Goal: Information Seeking & Learning: Find specific page/section

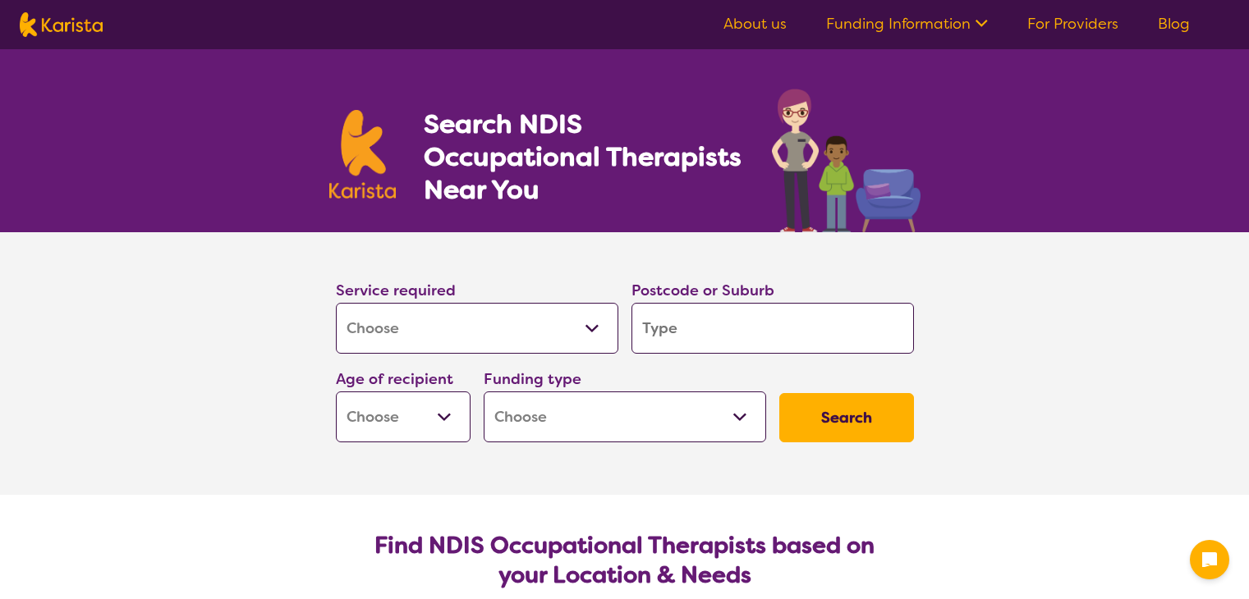
select select "[MEDICAL_DATA]"
click at [732, 342] on input "search" at bounding box center [772, 328] width 282 height 51
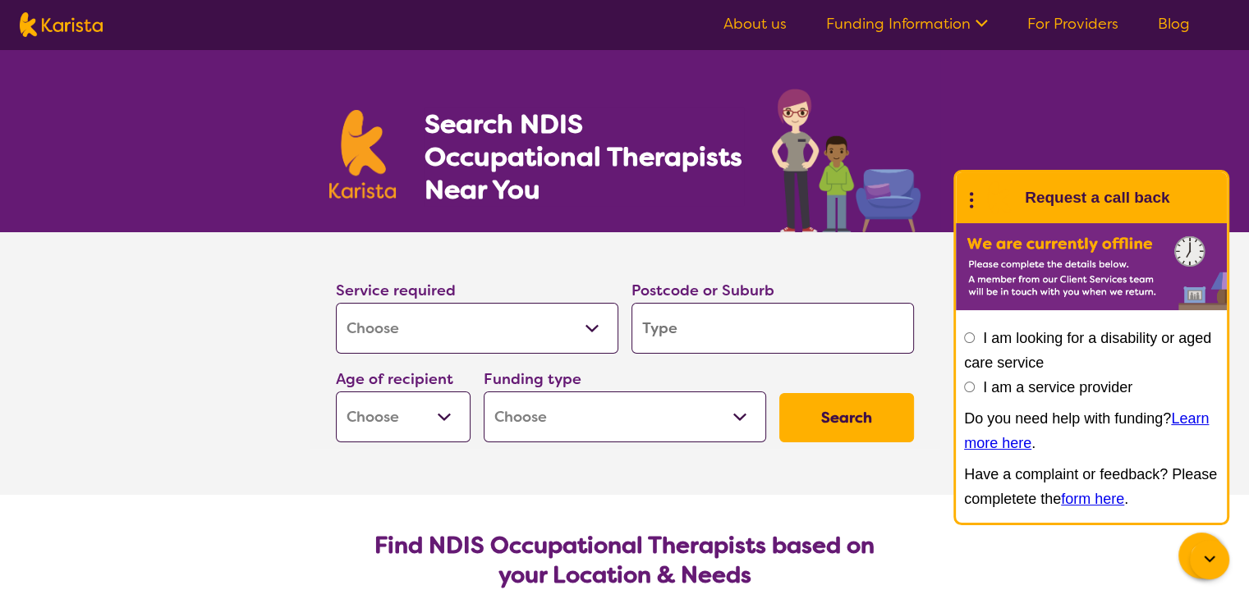
type input "2"
type input "25"
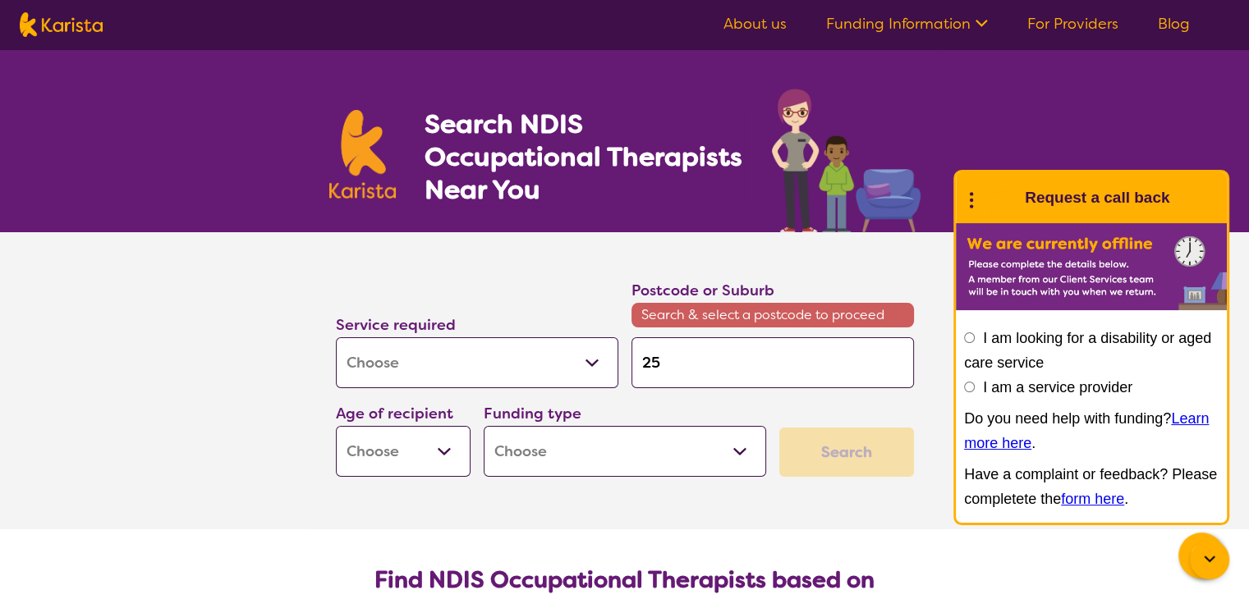
type input "257"
type input "2570"
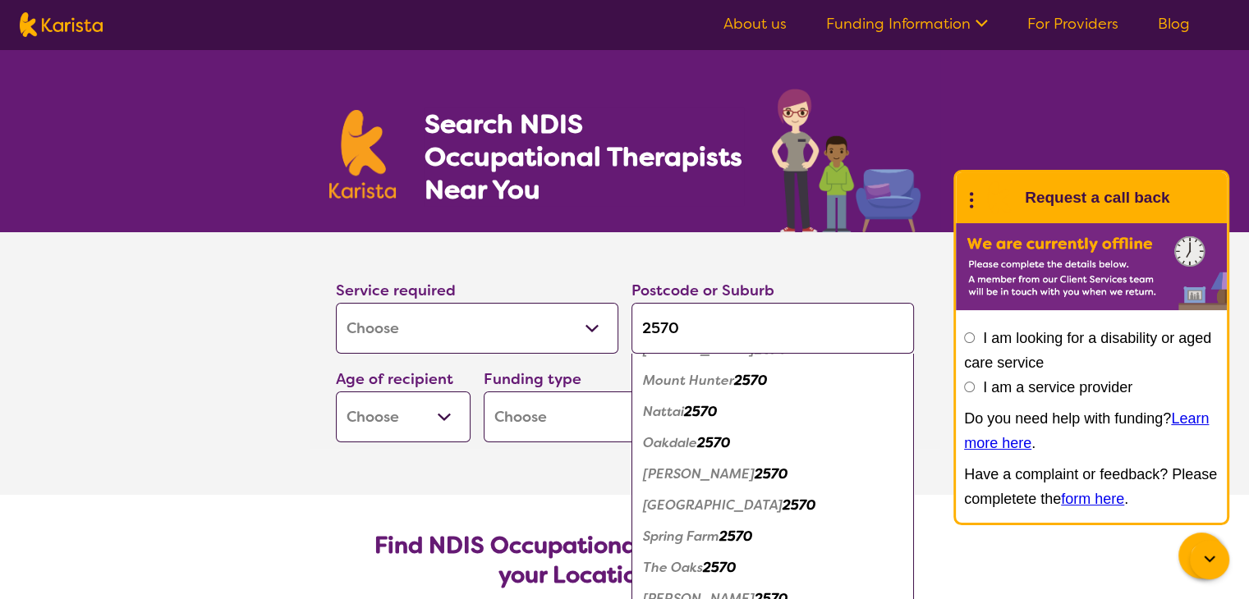
scroll to position [34, 0]
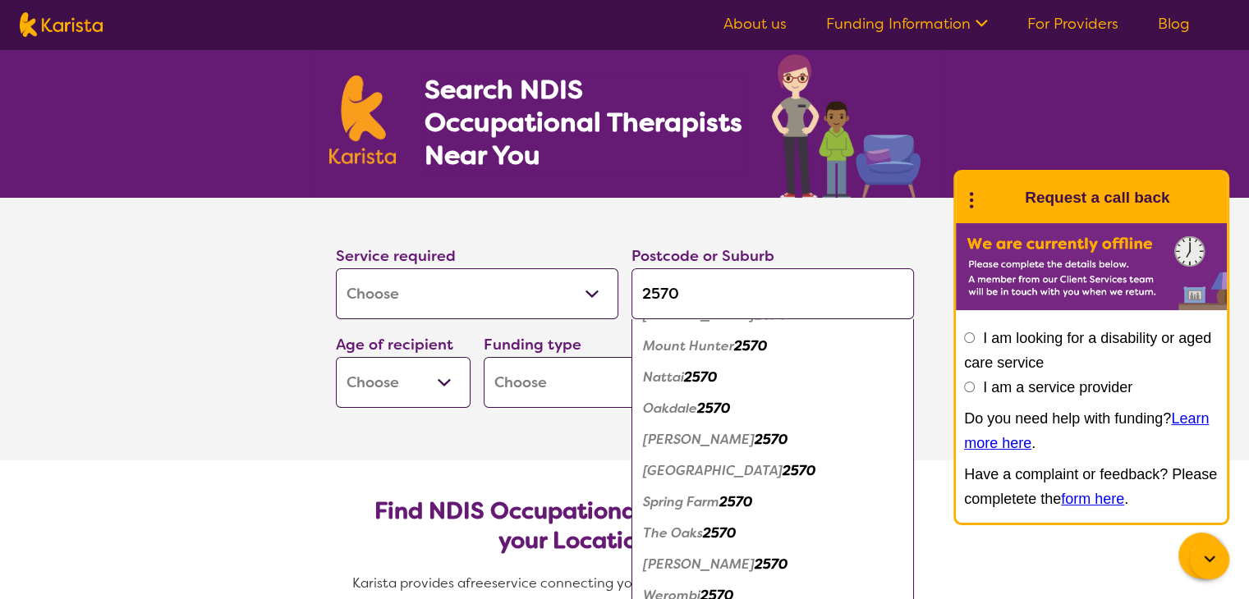
type input "2570"
click at [683, 504] on em "Spring Farm" at bounding box center [681, 501] width 76 height 17
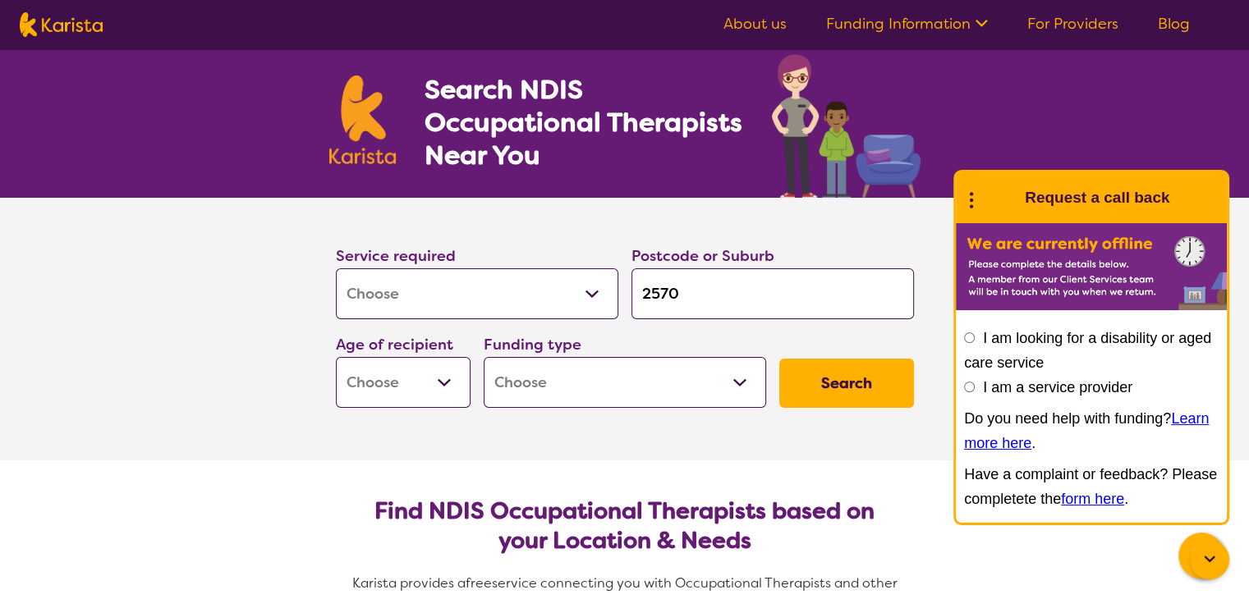
scroll to position [0, 0]
click at [434, 375] on select "Early Childhood - 0 to 9 Child - 10 to 11 Adolescent - 12 to 17 Adult - 18 to 6…" at bounding box center [403, 382] width 135 height 51
select select "EC"
click at [336, 357] on select "Early Childhood - 0 to 9 Child - 10 to 11 Adolescent - 12 to 17 Adult - 18 to 6…" at bounding box center [403, 382] width 135 height 51
select select "EC"
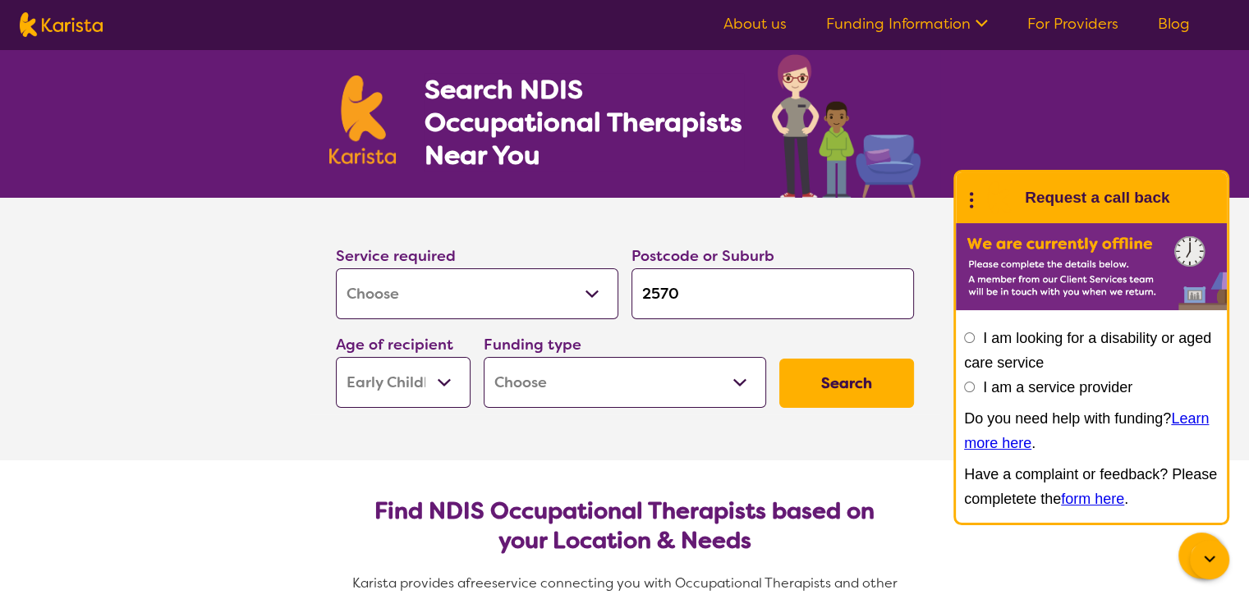
click at [597, 387] on select "Home Care Package (HCP) National Disability Insurance Scheme (NDIS) I don't know" at bounding box center [624, 382] width 282 height 51
select select "i-don-t-know"
click at [483, 357] on select "Home Care Package (HCP) National Disability Insurance Scheme (NDIS) I don't know" at bounding box center [624, 382] width 282 height 51
select select "i-don-t-know"
click at [846, 397] on button "Search" at bounding box center [846, 383] width 135 height 49
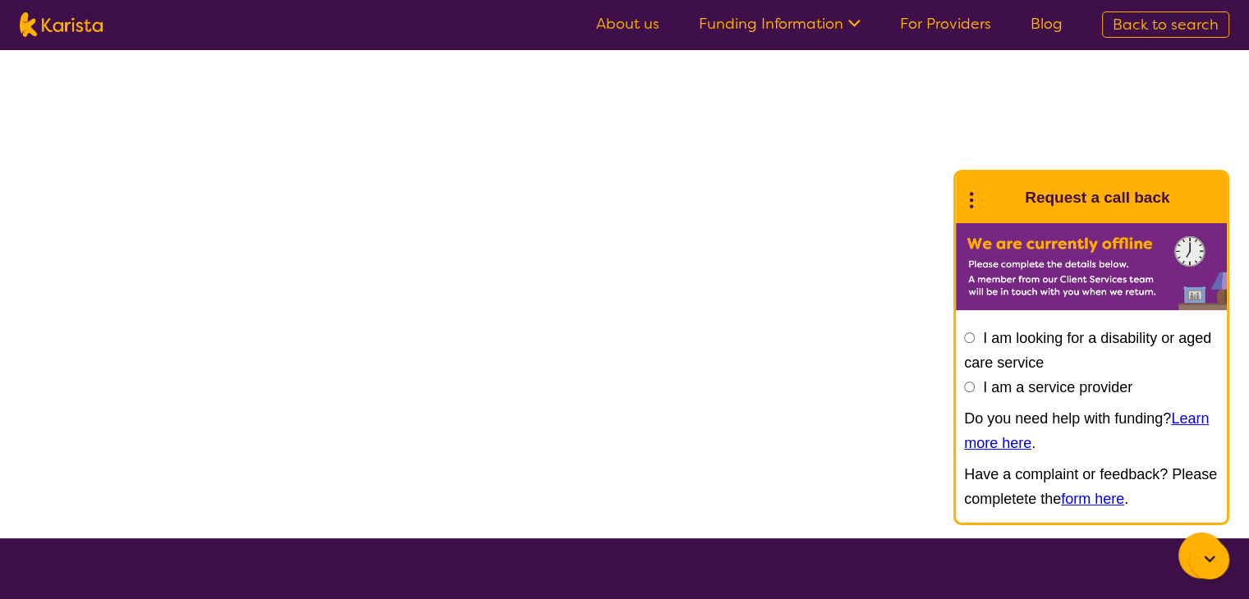
select select "[MEDICAL_DATA]"
select select "EC"
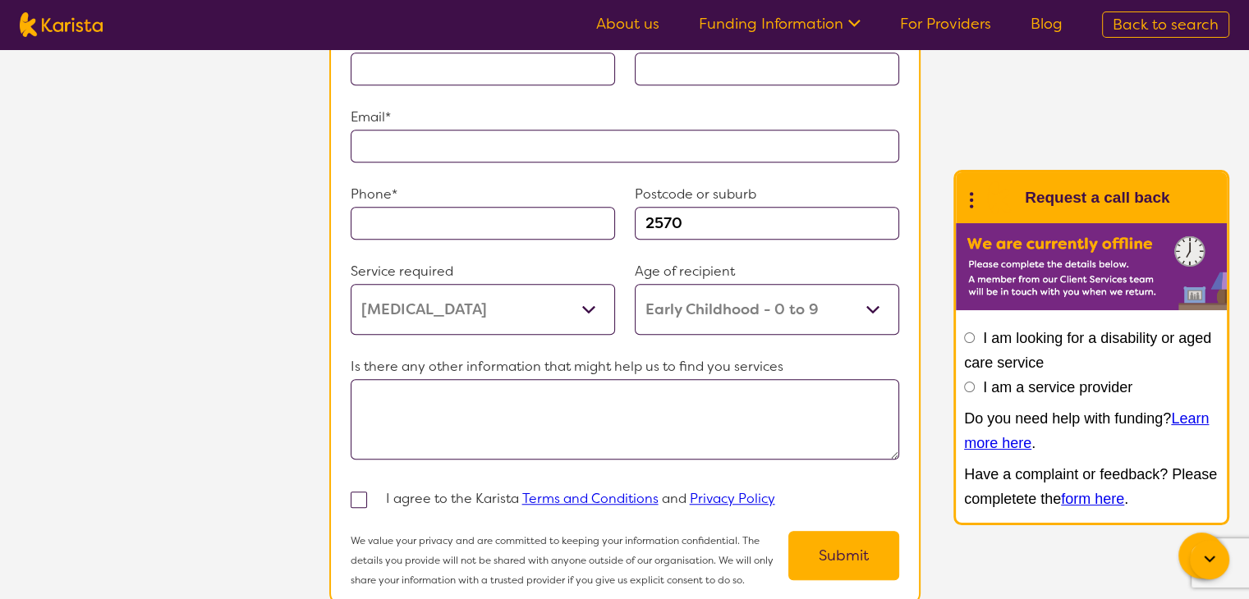
scroll to position [1586, 0]
